Goal: Task Accomplishment & Management: Manage account settings

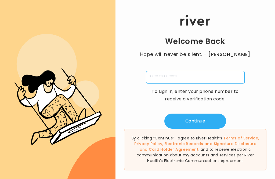
click at [226, 83] on input "tel" at bounding box center [195, 77] width 99 height 12
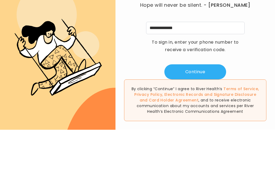
scroll to position [17, 0]
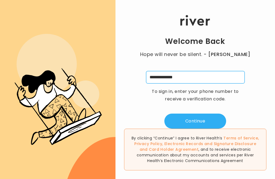
type input "**********"
click at [209, 113] on button "Continue" at bounding box center [195, 120] width 62 height 15
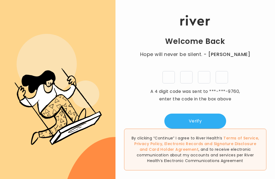
click at [166, 71] on input "tel" at bounding box center [168, 77] width 12 height 12
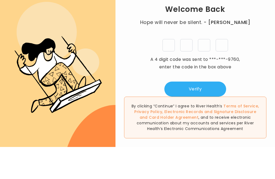
type input "*"
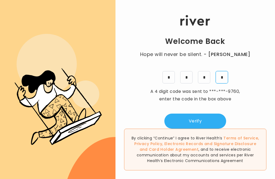
type input "*"
click at [210, 113] on button "Verify" at bounding box center [195, 120] width 62 height 15
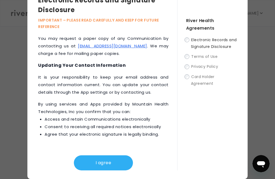
scroll to position [349, 0]
click at [110, 159] on button "I agree" at bounding box center [103, 162] width 59 height 15
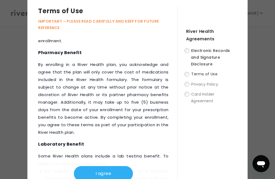
scroll to position [1021, 0]
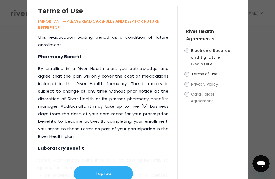
click at [118, 175] on button "I agree" at bounding box center [103, 173] width 59 height 15
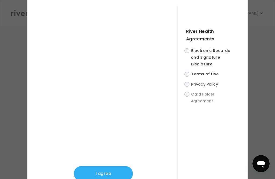
click at [117, 171] on button "I agree" at bounding box center [103, 173] width 59 height 15
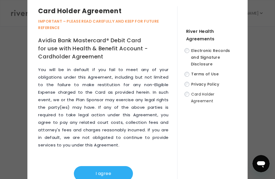
scroll to position [3920, 0]
click at [111, 171] on button "I agree" at bounding box center [103, 173] width 59 height 15
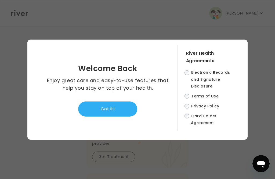
click at [124, 112] on button "Got it!" at bounding box center [107, 108] width 59 height 15
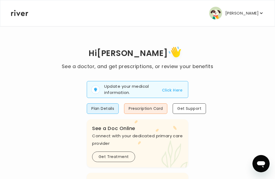
click at [152, 105] on button "Prescription Card" at bounding box center [145, 108] width 43 height 10
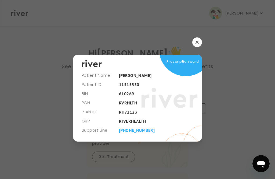
scroll to position [17, 0]
click at [252, 41] on div at bounding box center [137, 89] width 275 height 179
click at [197, 41] on icon "button" at bounding box center [196, 42] width 3 height 3
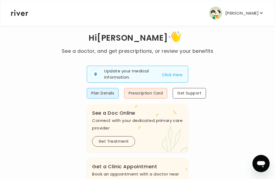
scroll to position [16, 0]
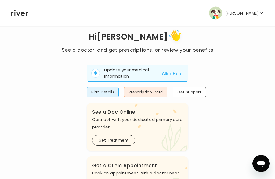
click at [155, 91] on button "Prescription Card" at bounding box center [145, 92] width 43 height 10
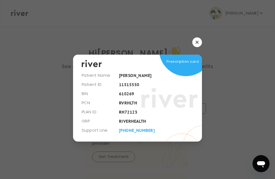
click at [196, 44] on icon "button" at bounding box center [196, 42] width 3 height 3
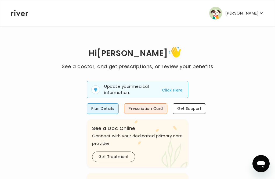
click at [109, 109] on button "Plan Details" at bounding box center [103, 108] width 32 height 10
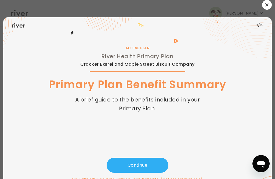
click at [152, 167] on button "Continue" at bounding box center [138, 164] width 62 height 15
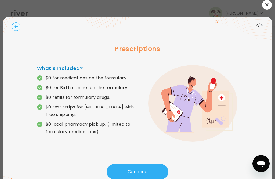
click at [155, 169] on button "Continue" at bounding box center [138, 171] width 62 height 15
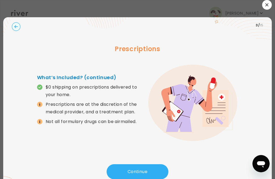
click at [266, 6] on icon "button" at bounding box center [266, 4] width 3 height 3
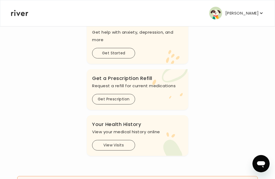
scroll to position [246, 0]
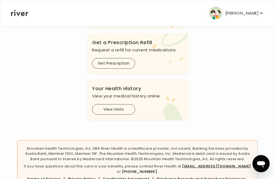
click at [125, 67] on button "Get Prescription" at bounding box center [113, 63] width 43 height 10
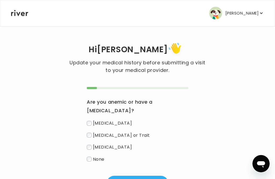
click at [262, 12] on icon "button" at bounding box center [261, 12] width 5 height 5
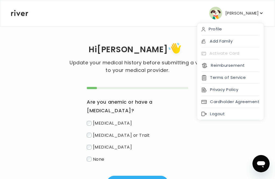
click at [223, 27] on div "Profile" at bounding box center [230, 29] width 67 height 12
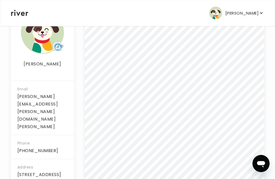
scroll to position [110, 0]
click at [259, 15] on icon "button" at bounding box center [261, 12] width 5 height 5
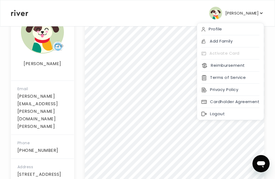
click at [221, 112] on div "Logout" at bounding box center [230, 114] width 67 height 12
